Goal: Register for event/course

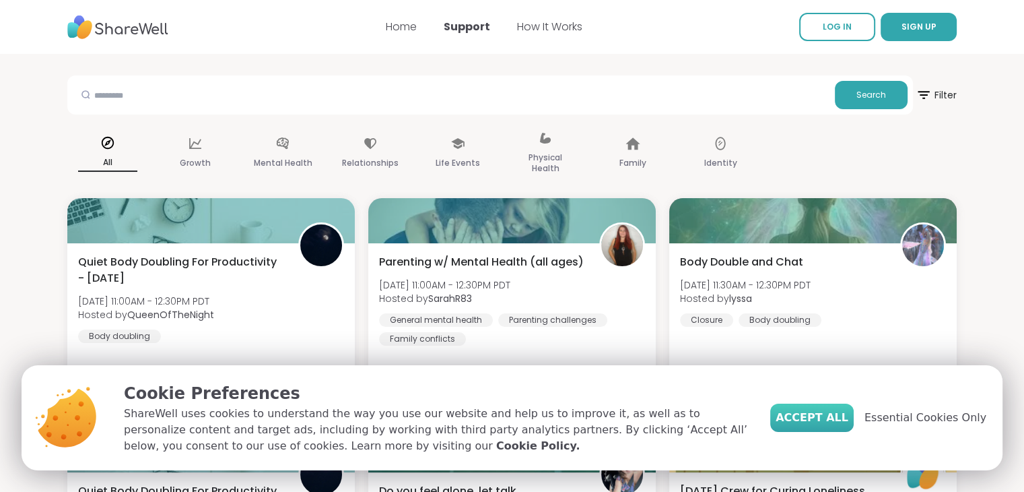
click at [834, 413] on span "Accept All" at bounding box center [812, 417] width 73 height 16
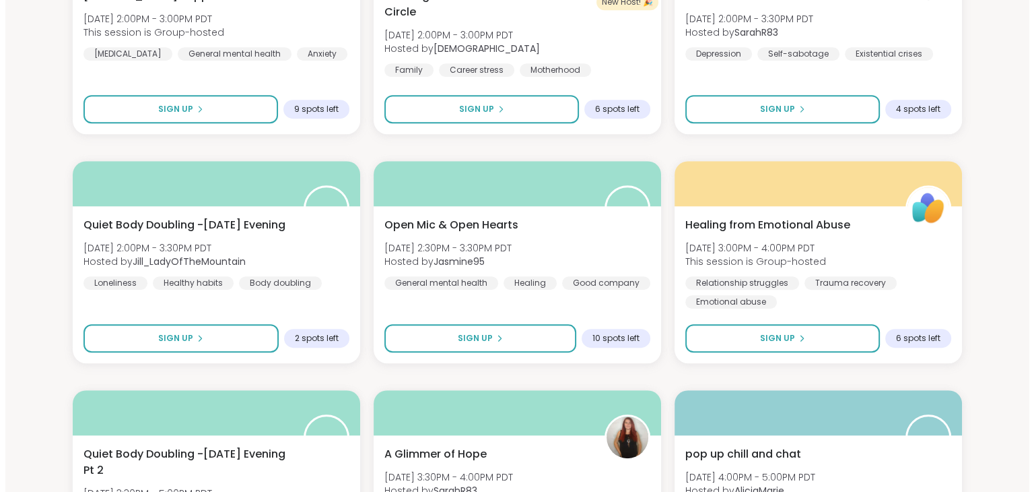
scroll to position [830, 0]
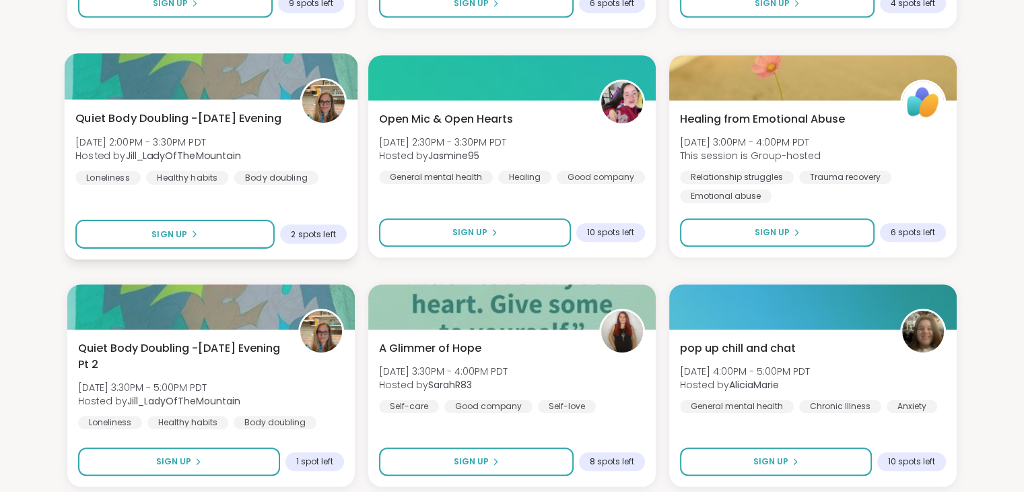
click at [226, 114] on span "Quiet Body Doubling -[DATE] Evening" at bounding box center [178, 118] width 206 height 16
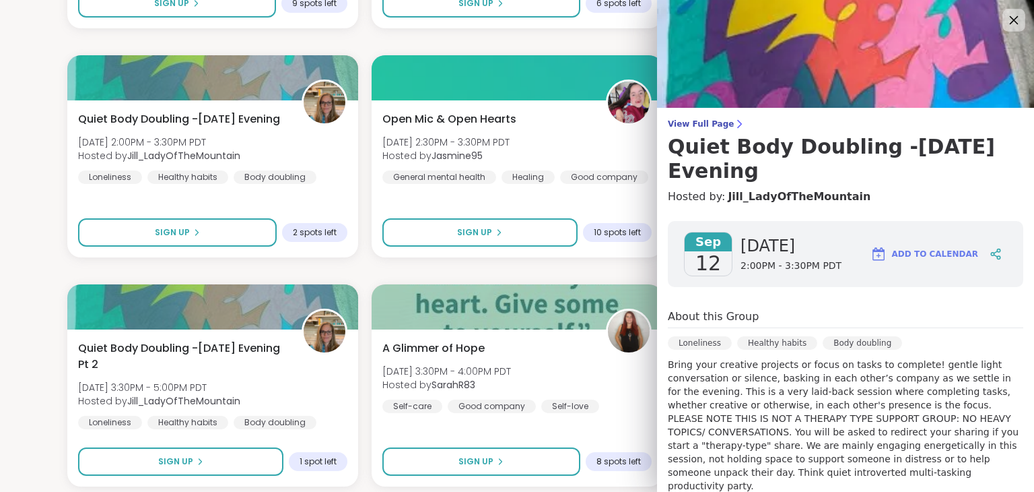
click at [1005, 17] on icon at bounding box center [1013, 19] width 17 height 17
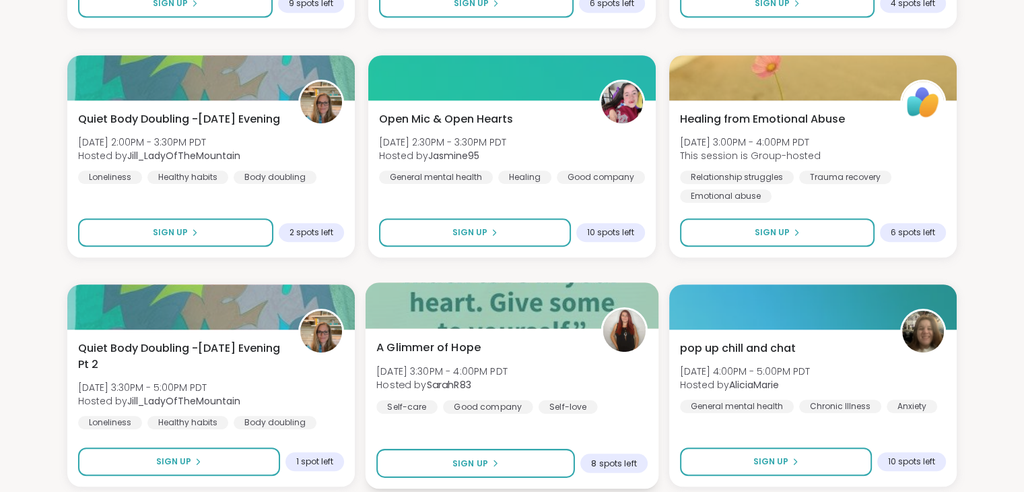
click at [444, 380] on b "SarahR83" at bounding box center [449, 384] width 44 height 13
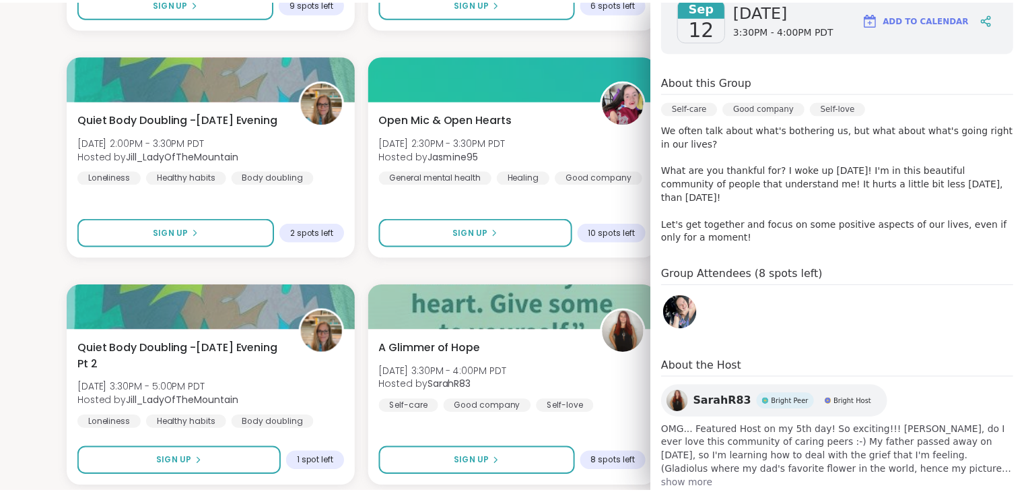
scroll to position [218, 0]
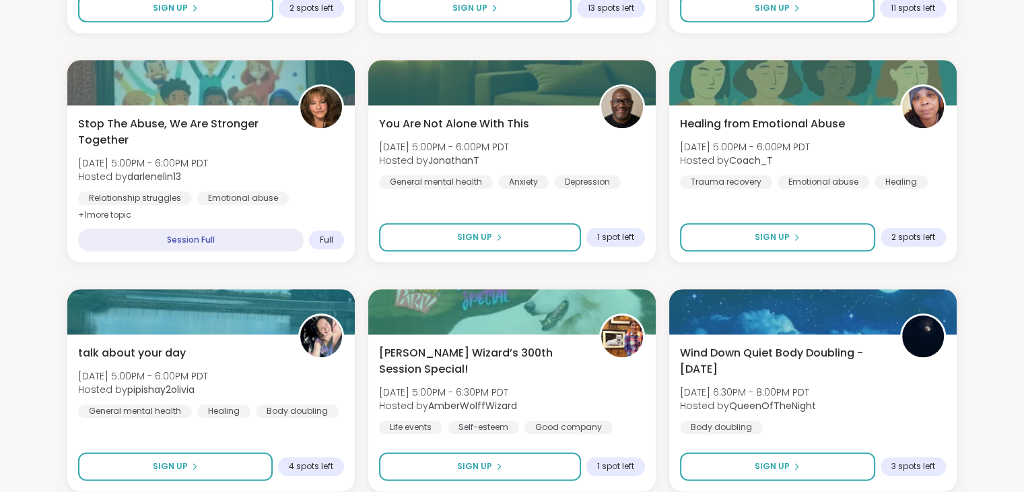
scroll to position [0, 0]
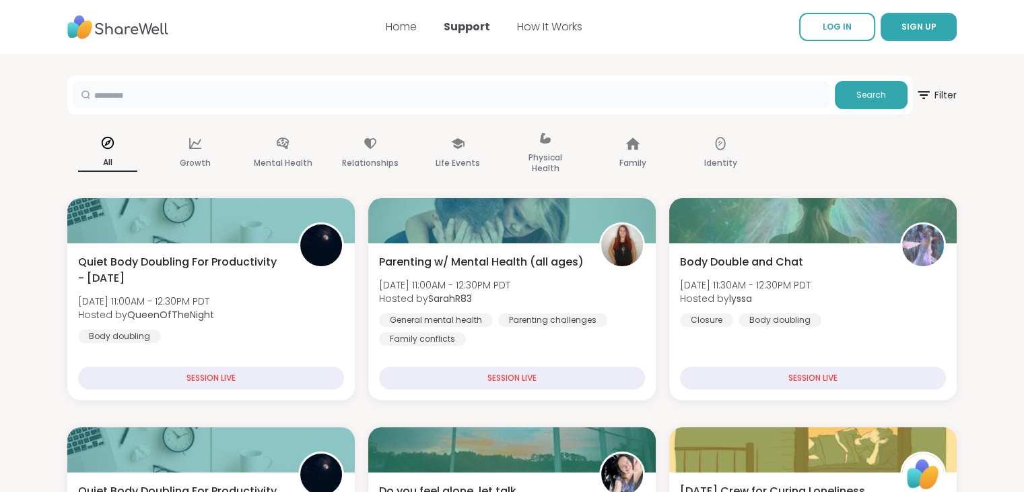
click at [213, 89] on input "text" at bounding box center [451, 94] width 757 height 27
click at [213, 89] on input "*" at bounding box center [451, 94] width 757 height 27
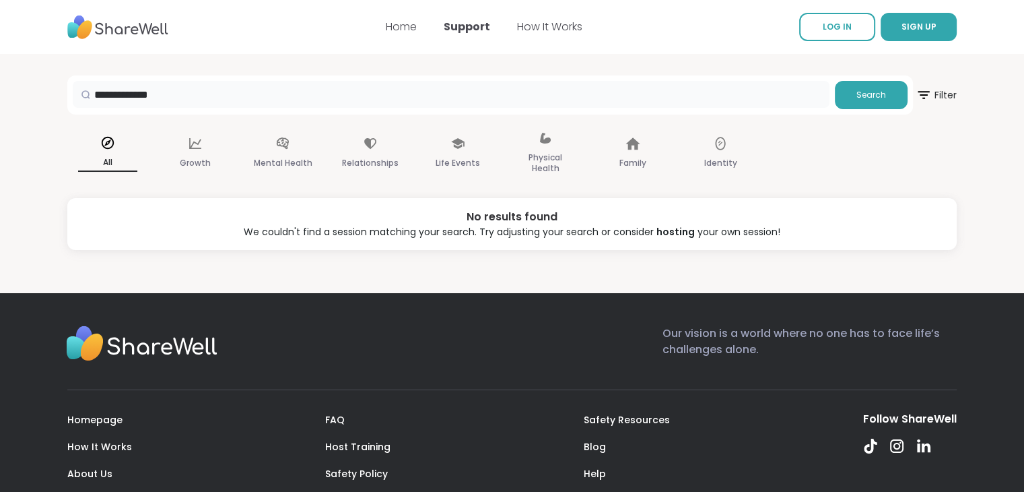
drag, startPoint x: 213, startPoint y: 89, endPoint x: 139, endPoint y: 93, distance: 74.9
click at [139, 93] on input "**********" at bounding box center [451, 94] width 757 height 27
type input "*****"
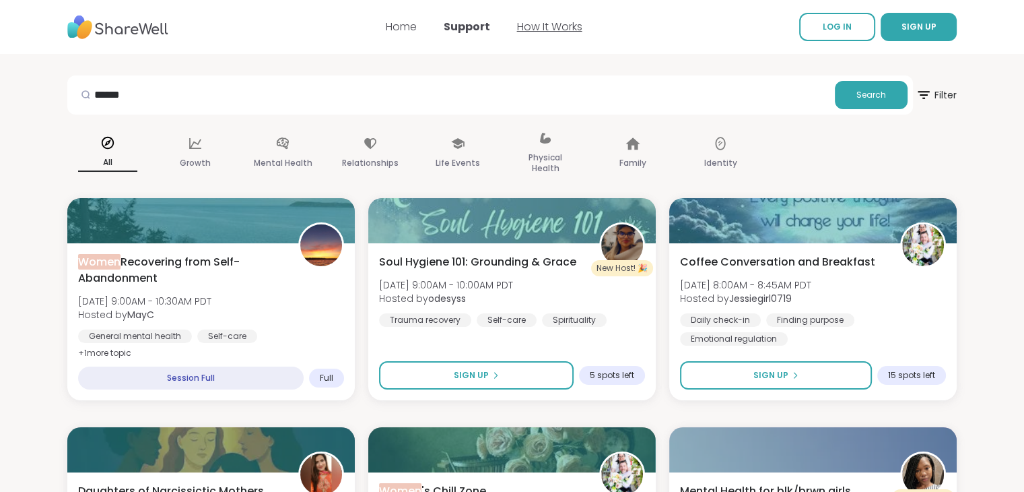
click at [536, 25] on link "How It Works" at bounding box center [549, 26] width 65 height 15
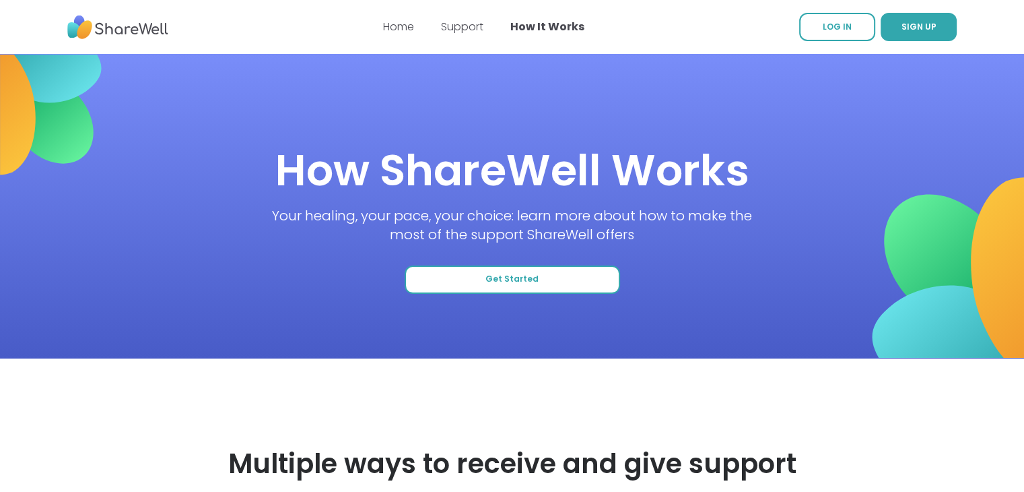
click at [534, 281] on span "Get Started" at bounding box center [511, 278] width 53 height 11
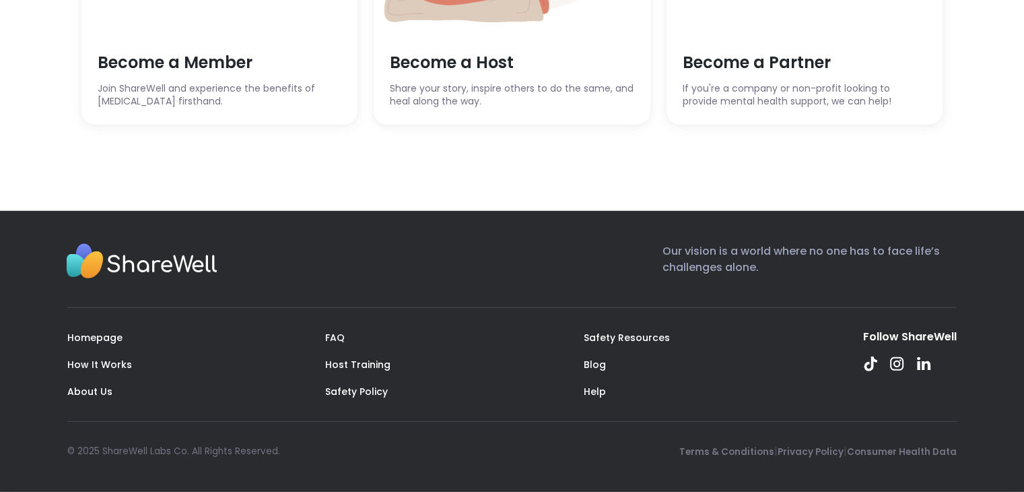
scroll to position [3871, 0]
click at [466, 74] on span "Become a Host" at bounding box center [512, 62] width 244 height 23
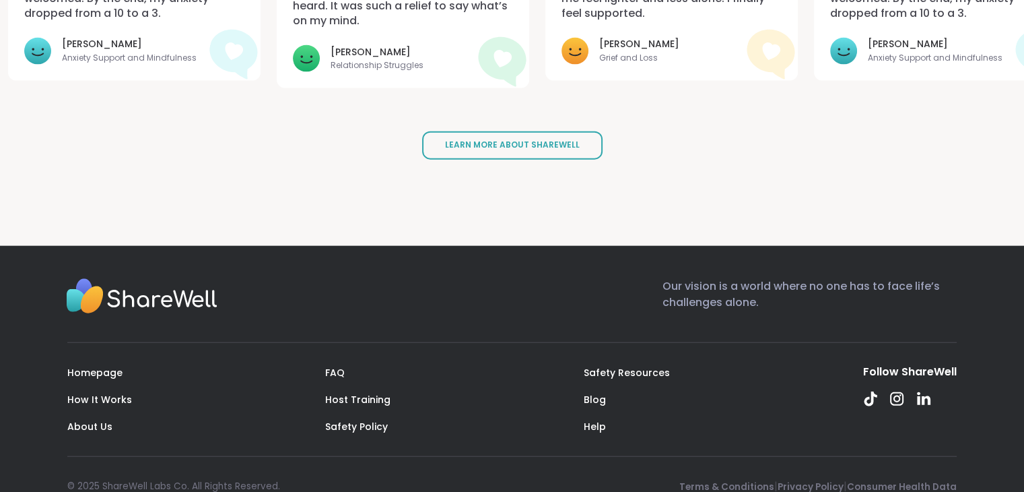
scroll to position [3105, 0]
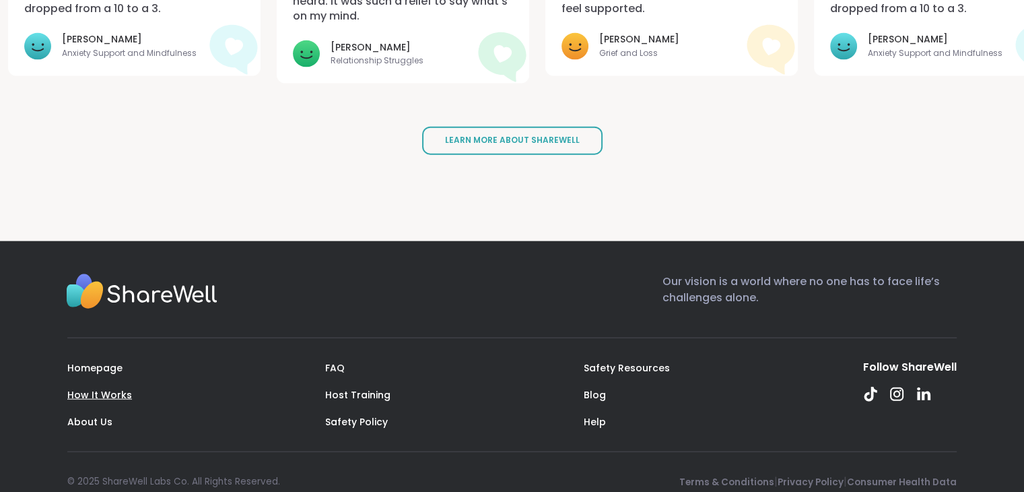
click at [113, 388] on link "How It Works" at bounding box center [99, 394] width 65 height 13
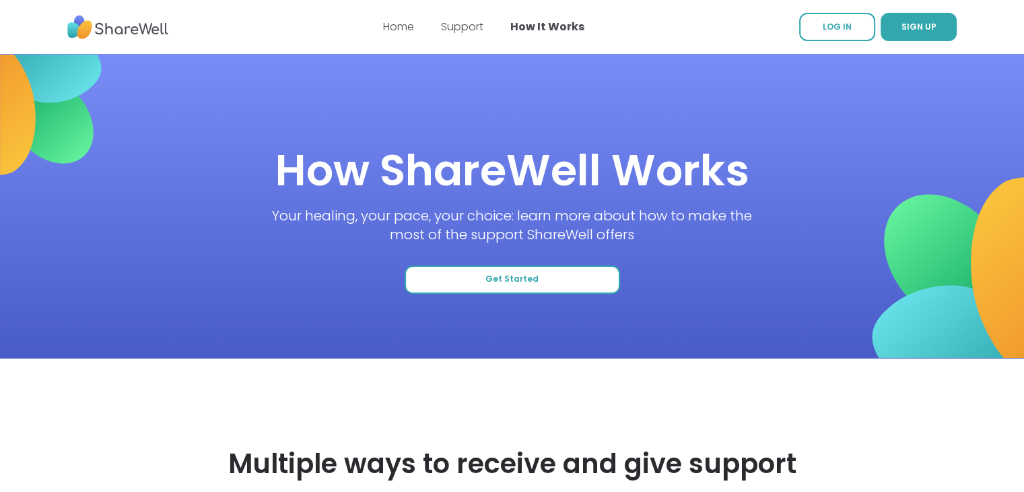
click at [582, 266] on button "Get Started" at bounding box center [512, 279] width 215 height 28
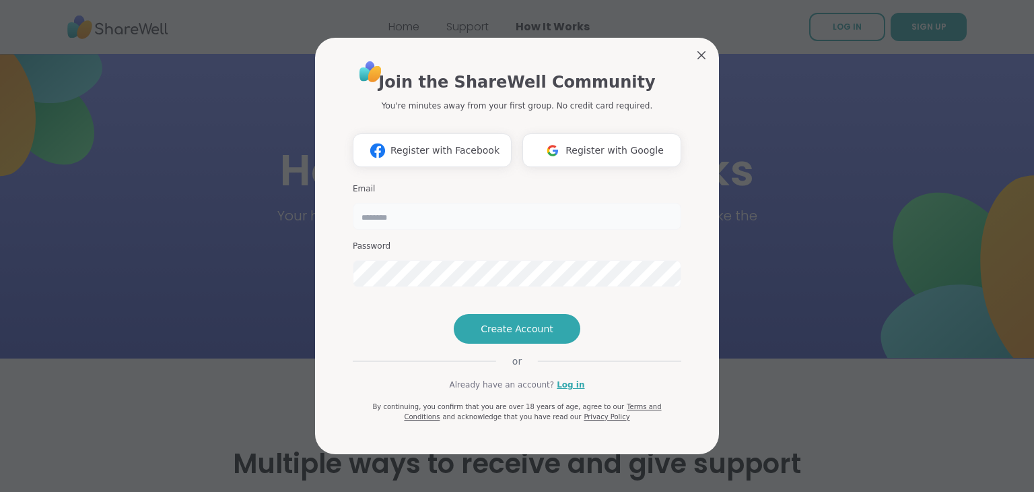
click at [409, 203] on input "email" at bounding box center [517, 216] width 329 height 27
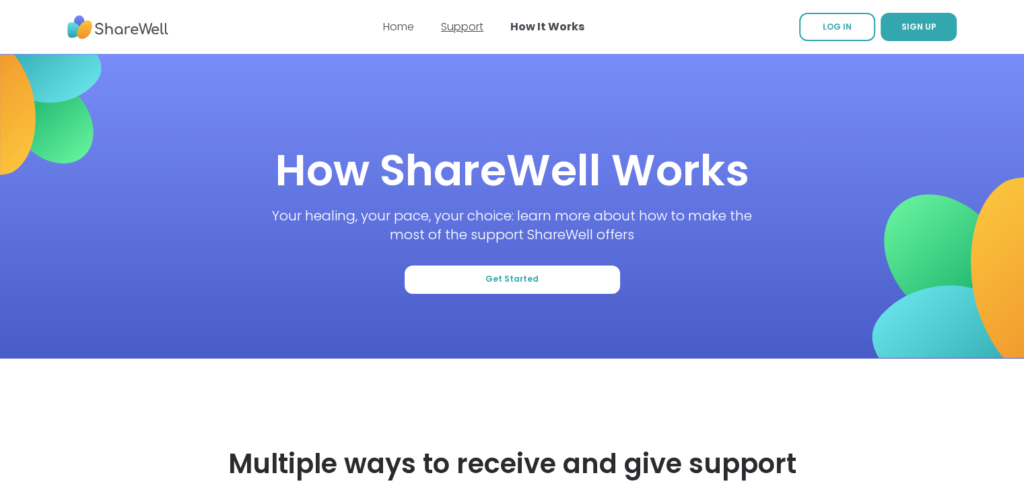
click at [481, 24] on link "Support" at bounding box center [462, 26] width 42 height 15
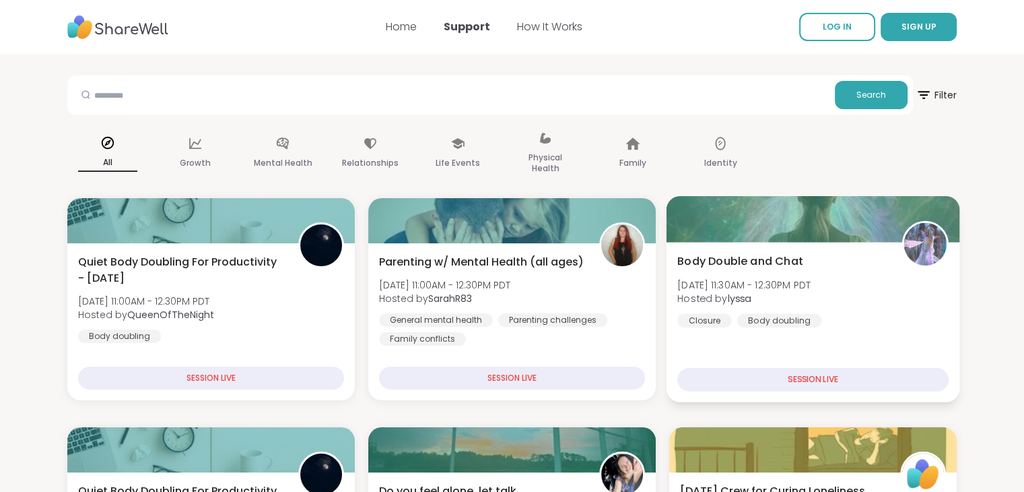
click at [757, 281] on span "[DATE] 11:30AM - 12:30PM PDT" at bounding box center [743, 283] width 133 height 13
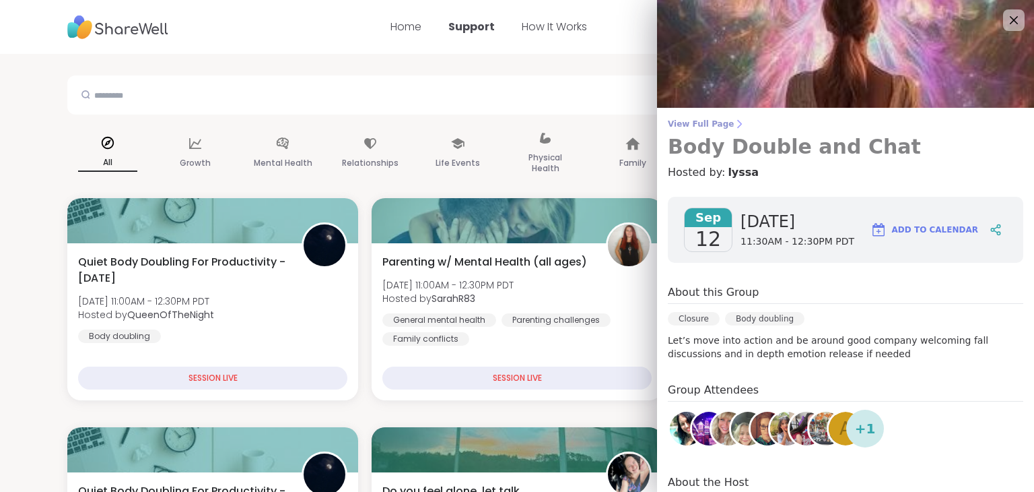
click at [691, 122] on span "View Full Page" at bounding box center [846, 124] width 356 height 11
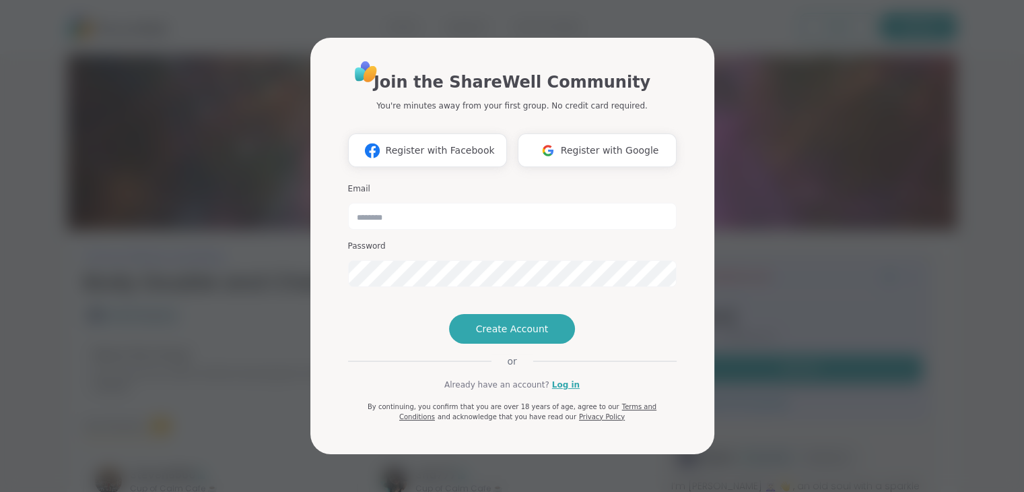
click at [818, 98] on div "Join the ShareWell Community You're minutes away from your first group. No cred…" at bounding box center [512, 246] width 1008 height 492
